Goal: Task Accomplishment & Management: Use online tool/utility

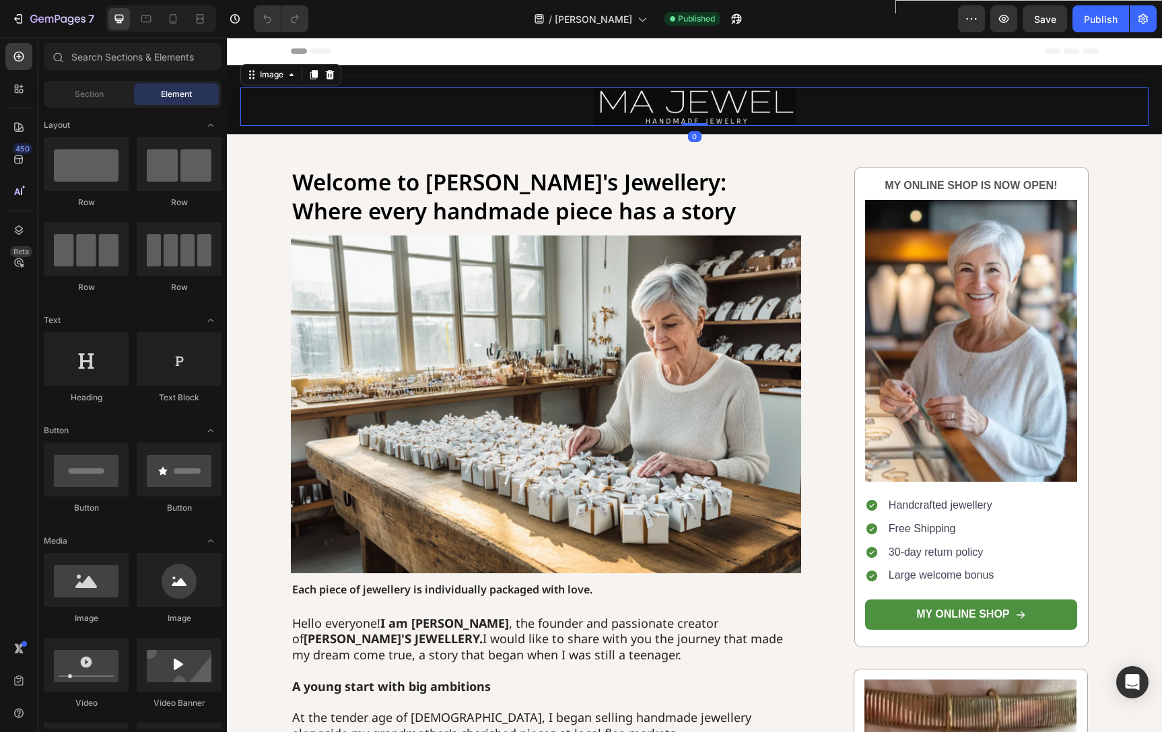
click at [715, 110] on img at bounding box center [695, 107] width 202 height 38
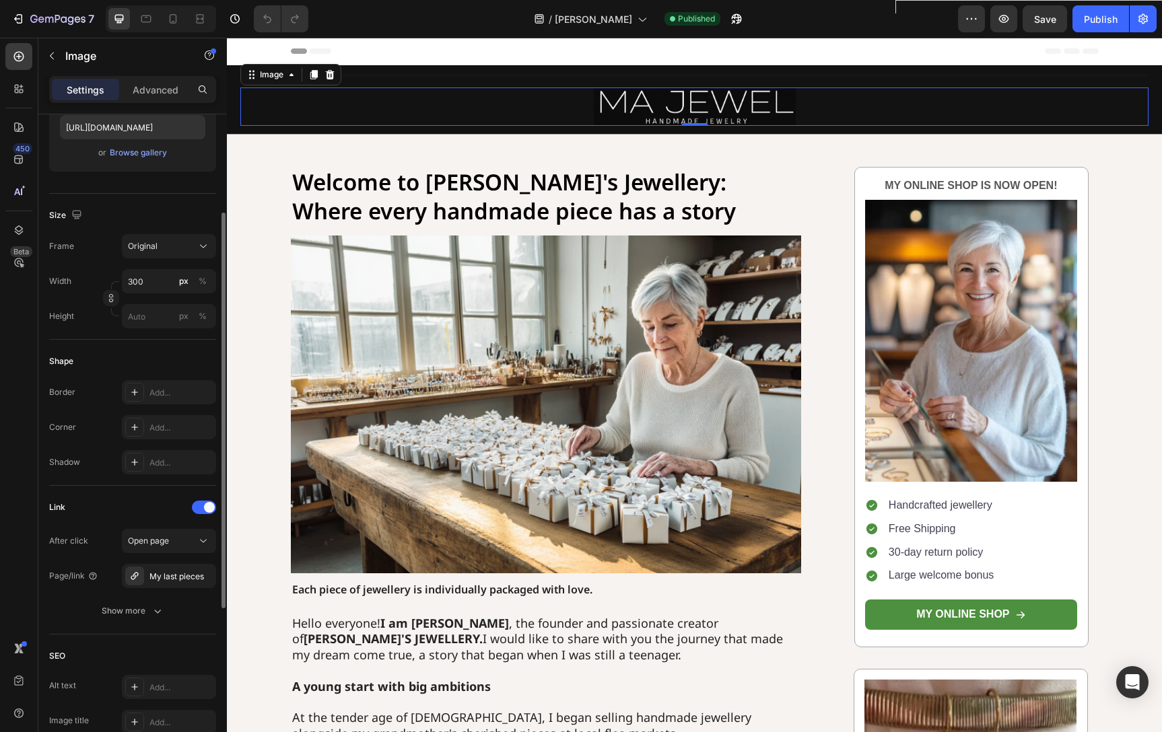
scroll to position [243, 0]
click at [201, 573] on icon "button" at bounding box center [201, 573] width 5 height 5
click at [176, 571] on div "Add..." at bounding box center [180, 575] width 63 height 12
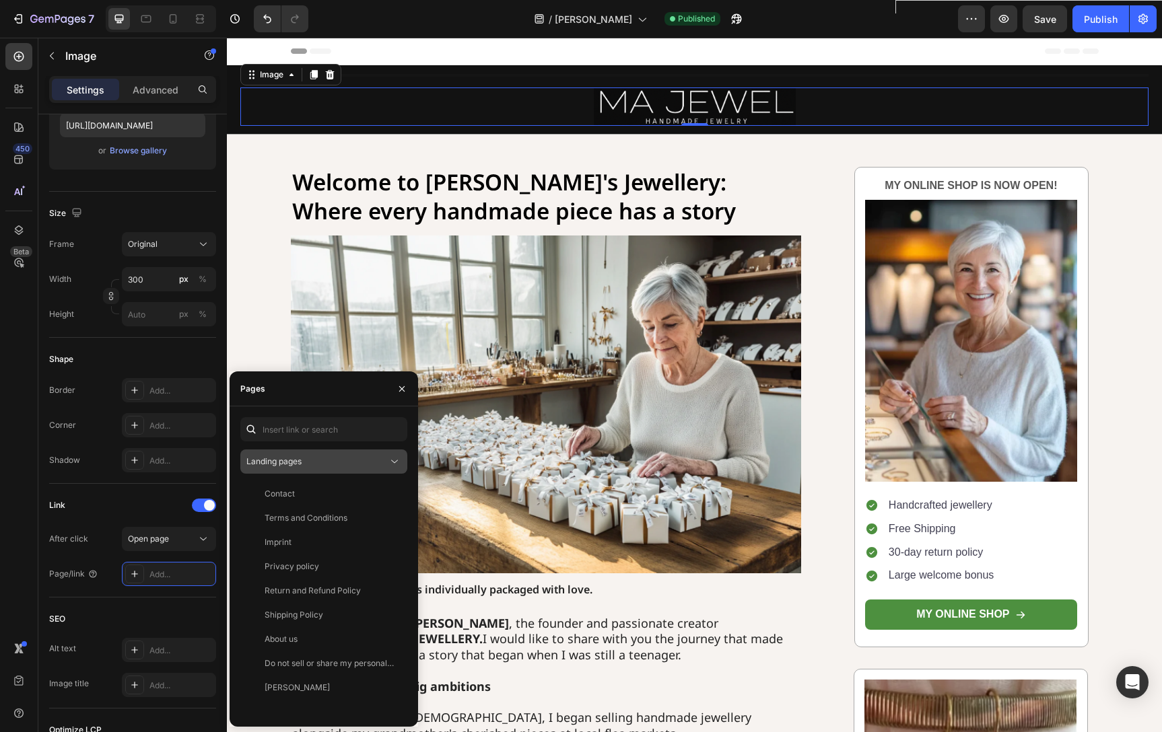
click at [327, 469] on button "Landing pages" at bounding box center [323, 462] width 167 height 24
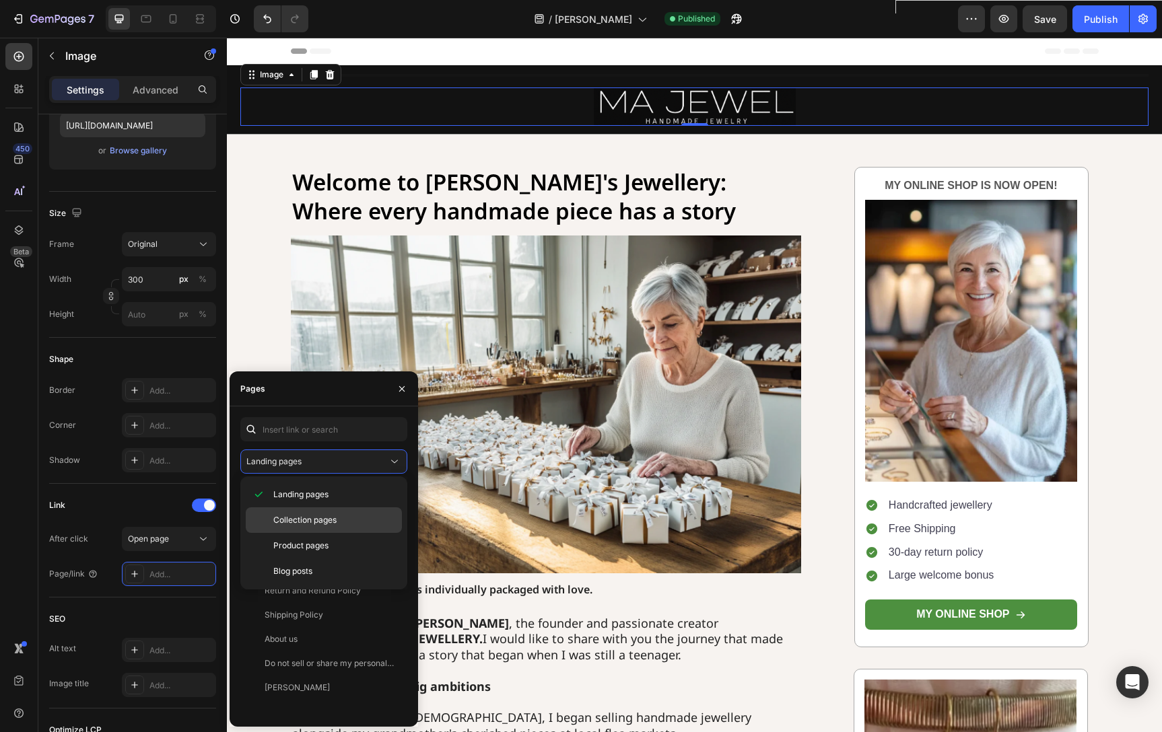
click at [308, 533] on div "Collection pages" at bounding box center [324, 546] width 156 height 26
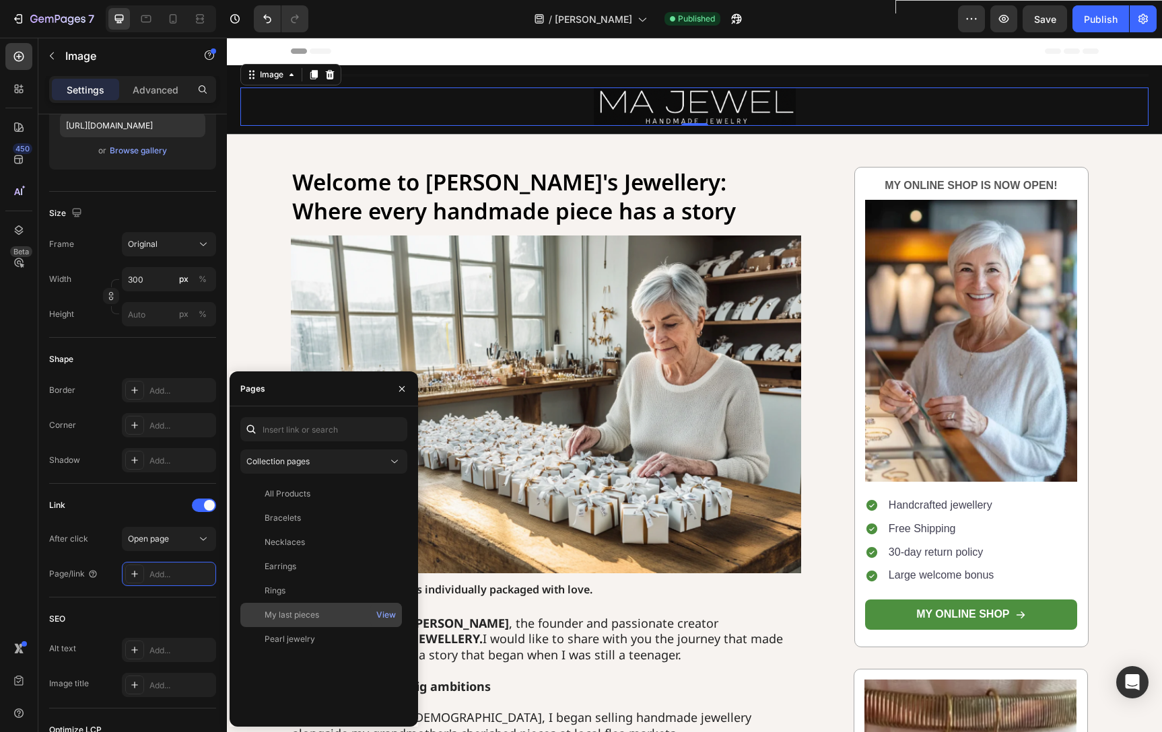
click at [315, 612] on div "My last pieces" at bounding box center [292, 615] width 55 height 12
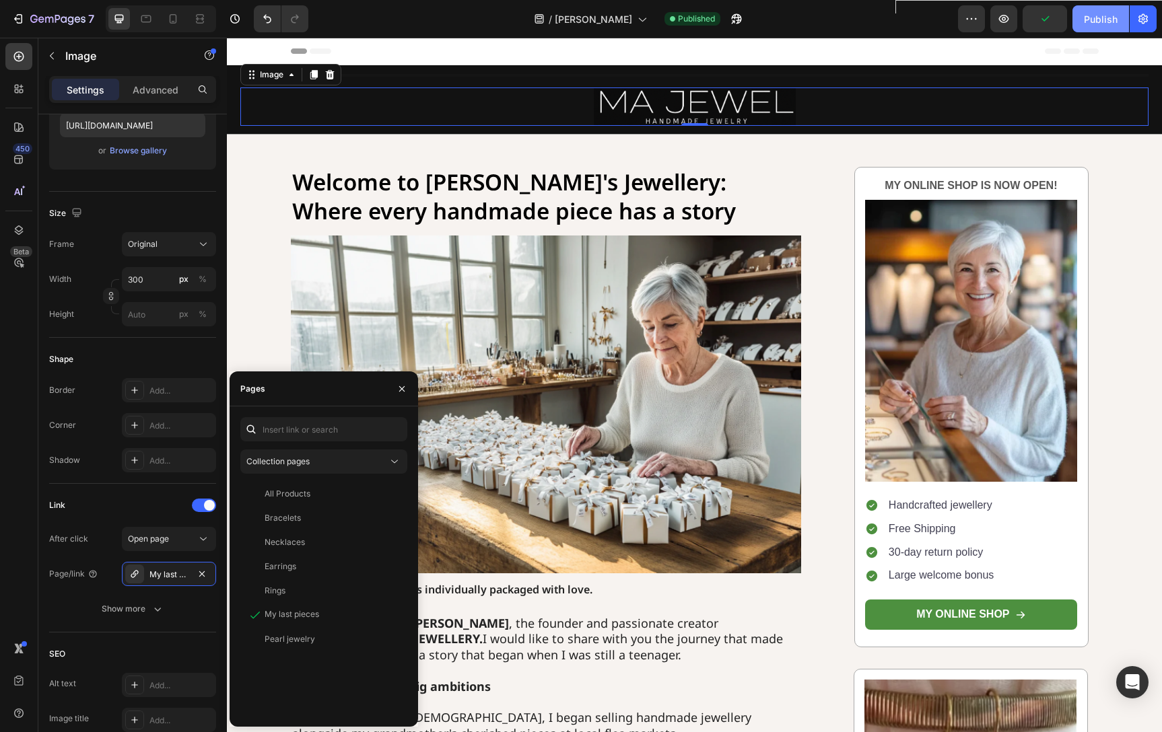
click at [1104, 18] on div "Publish" at bounding box center [1101, 19] width 34 height 14
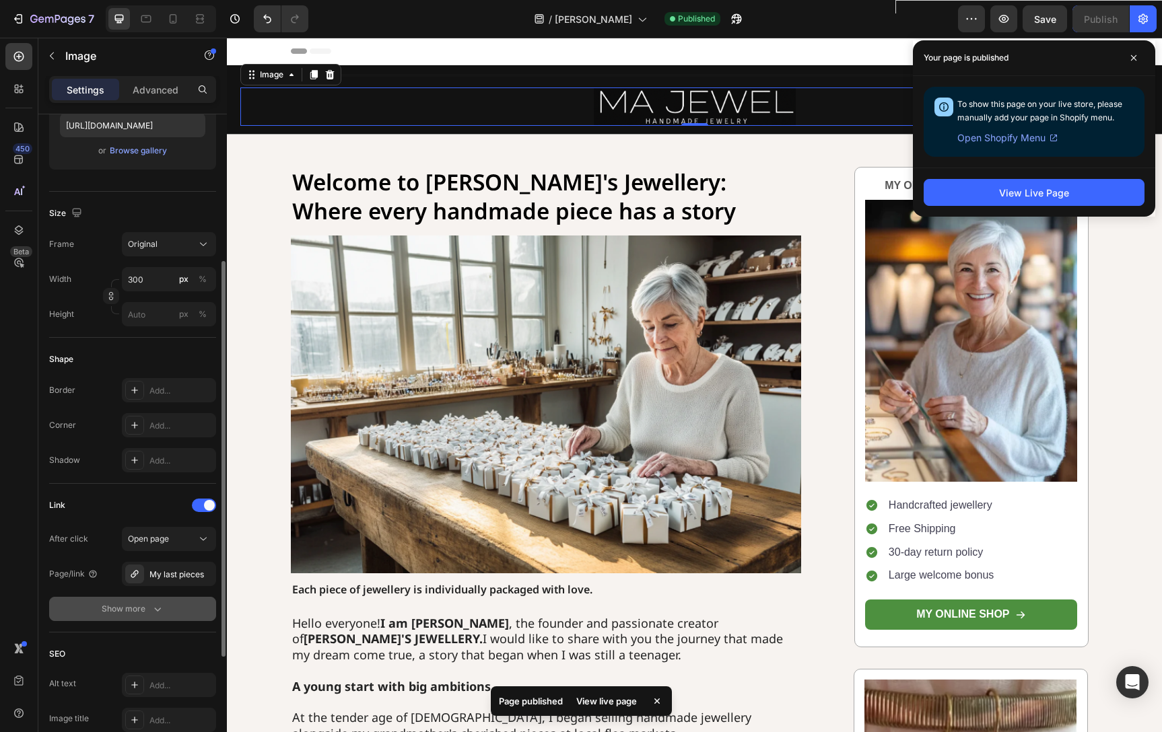
click at [112, 617] on button "Show more" at bounding box center [132, 609] width 167 height 24
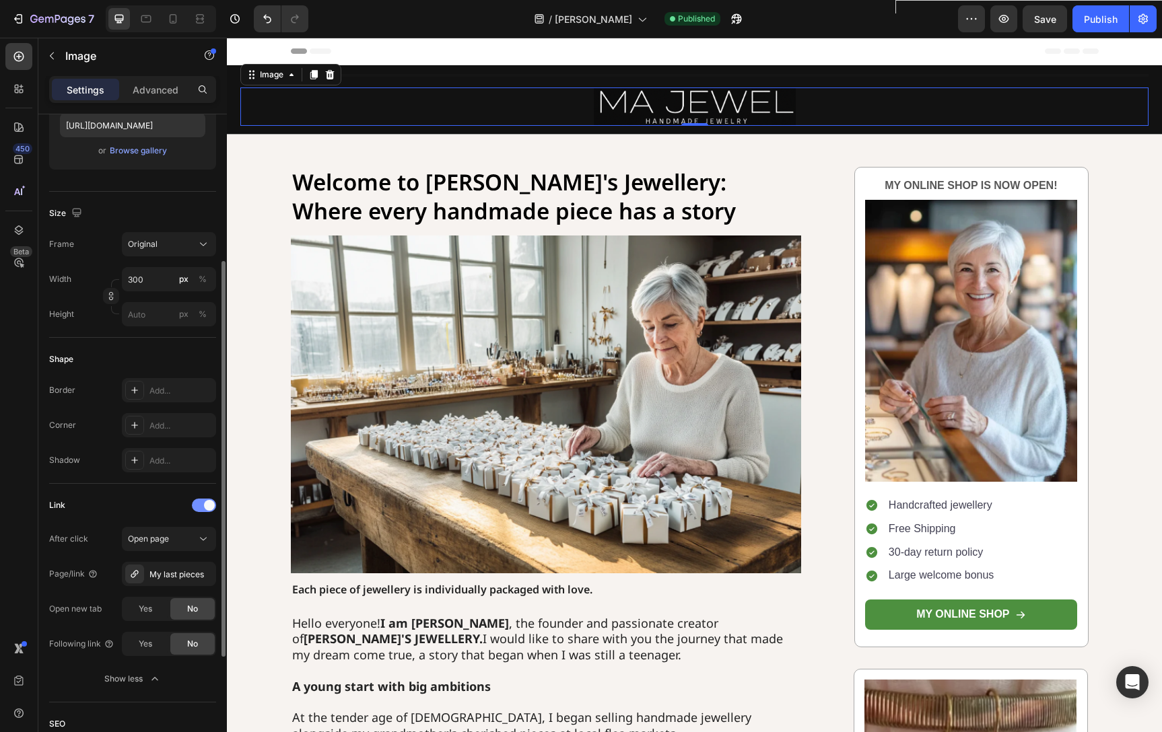
click at [209, 506] on span at bounding box center [209, 505] width 11 height 11
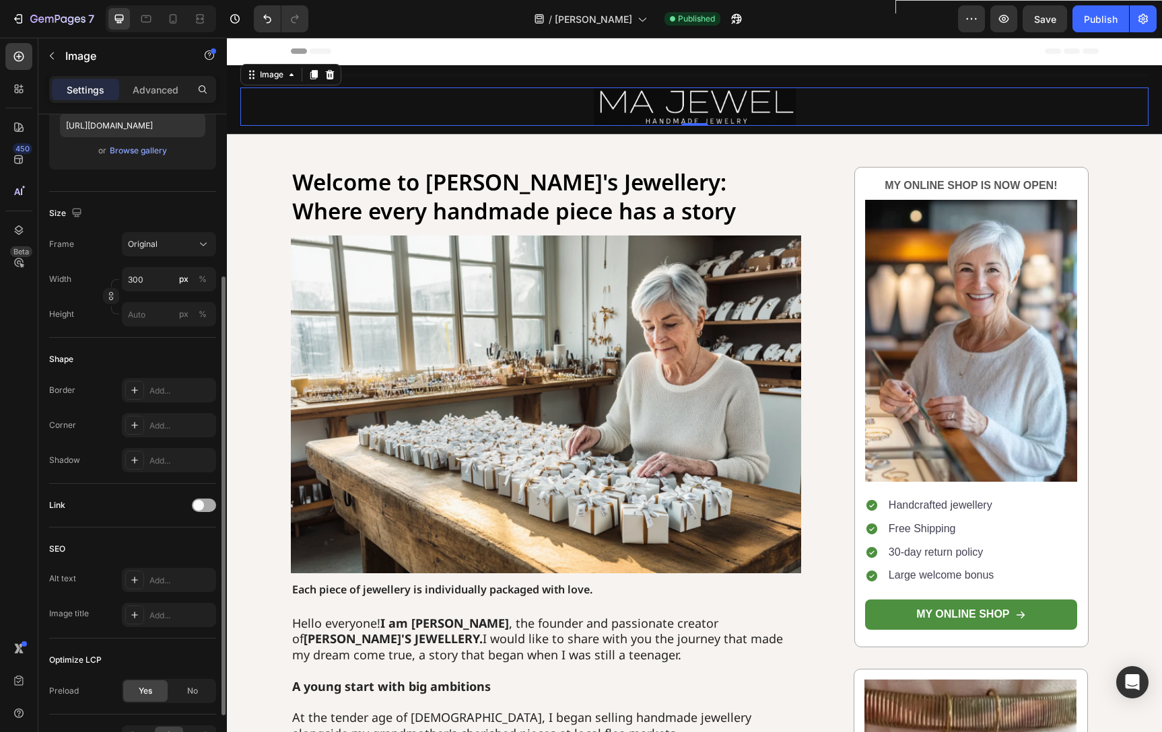
click at [201, 503] on span at bounding box center [198, 505] width 11 height 11
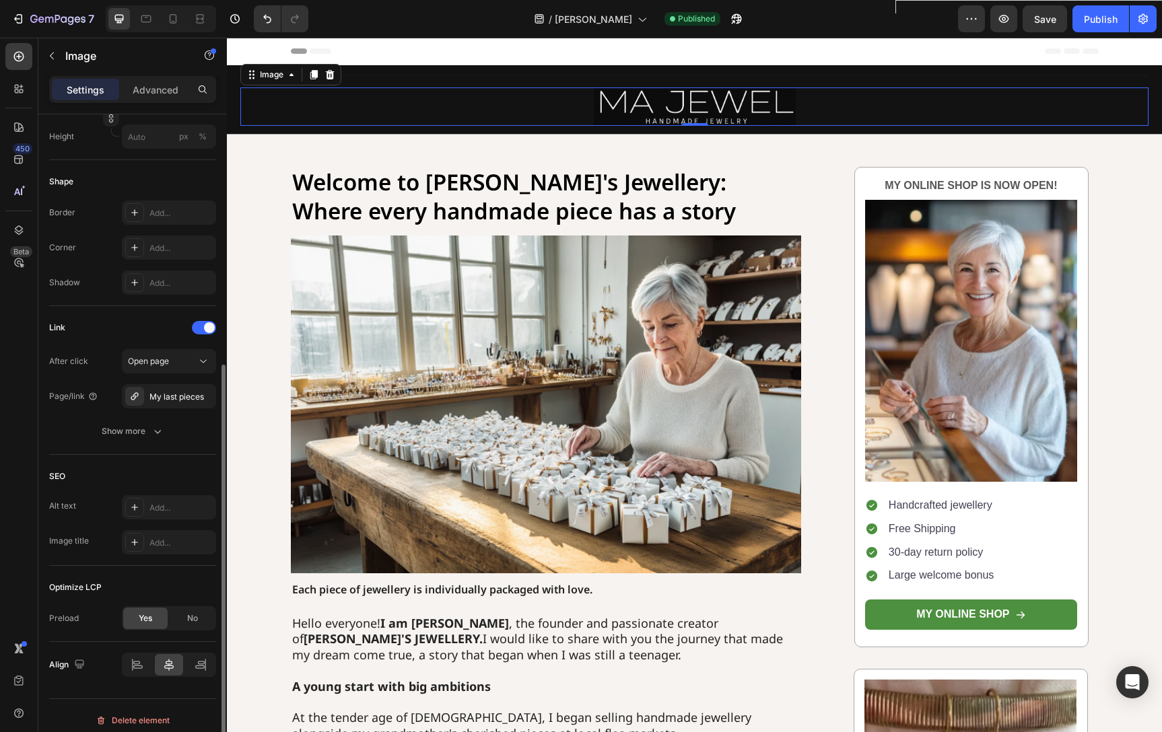
scroll to position [430, 0]
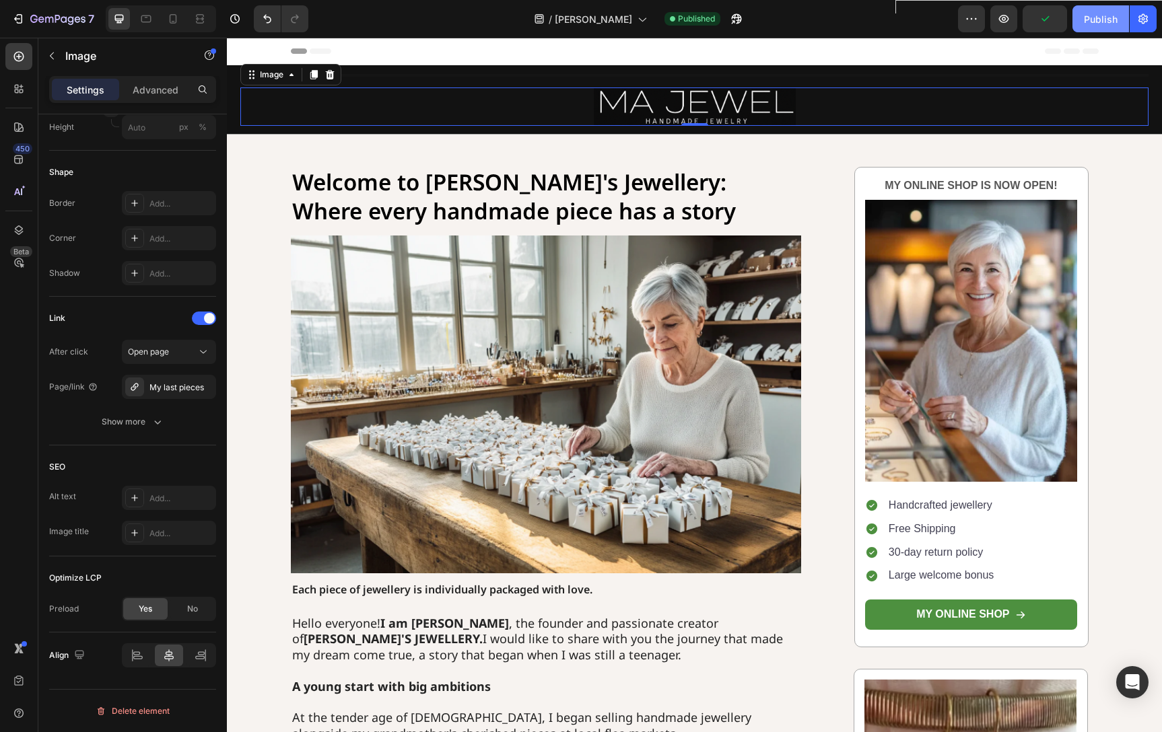
click at [1115, 13] on div "Publish" at bounding box center [1101, 19] width 34 height 14
click at [60, 11] on div "7" at bounding box center [62, 19] width 64 height 16
